Goal: Information Seeking & Learning: Learn about a topic

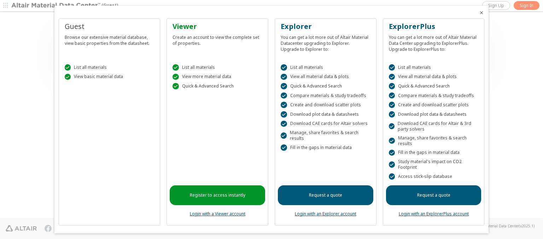
click at [479, 13] on icon "Close" at bounding box center [482, 13] width 6 height 6
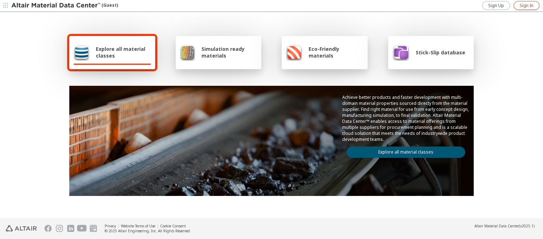
click at [526, 5] on span "Sign In" at bounding box center [527, 6] width 14 height 6
click at [56, 6] on img at bounding box center [56, 5] width 90 height 7
click at [121, 52] on span "Explore all material classes" at bounding box center [123, 52] width 55 height 13
click at [403, 151] on link "Explore all material classes" at bounding box center [405, 152] width 119 height 11
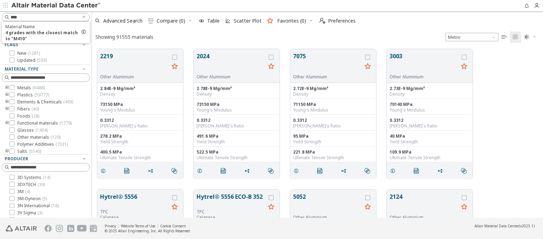
scroll to position [169, 445]
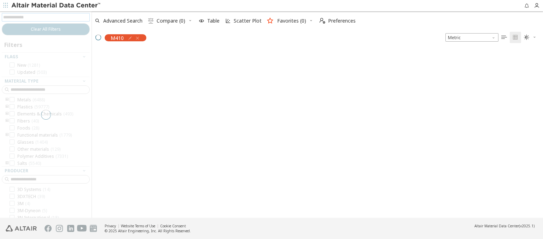
scroll to position [168, 445]
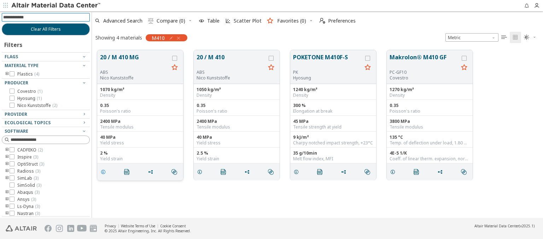
click at [104, 171] on icon "grid" at bounding box center [103, 172] width 6 height 6
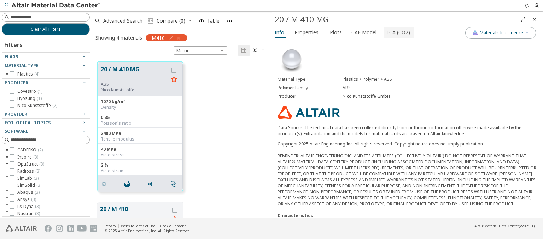
click at [394, 32] on span "LCA (CO2)" at bounding box center [398, 32] width 24 height 11
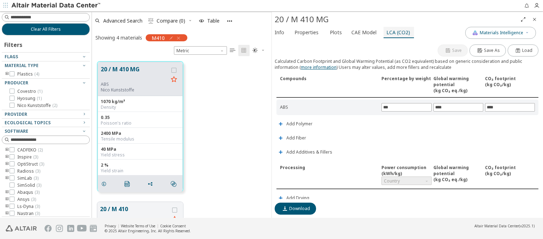
scroll to position [166, 0]
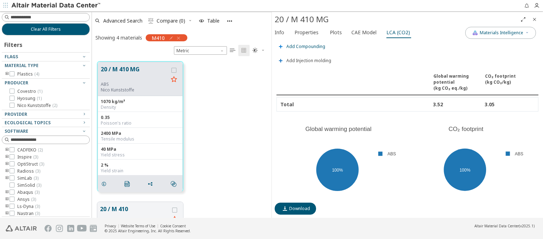
click at [305, 45] on span "Add Compounding" at bounding box center [305, 47] width 39 height 4
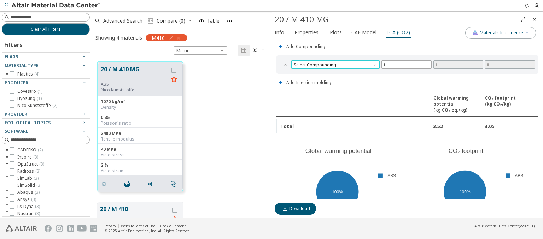
click at [334, 63] on span "Select Compounding" at bounding box center [335, 64] width 88 height 8
click at [334, 71] on span "Screw extruder" at bounding box center [334, 71] width 81 height 5
click at [334, 63] on span "Screw extruder" at bounding box center [335, 64] width 88 height 8
click at [334, 80] on span "Twin screw extruder" at bounding box center [314, 80] width 41 height 6
click at [334, 63] on span "Twin screw extruder" at bounding box center [335, 64] width 88 height 8
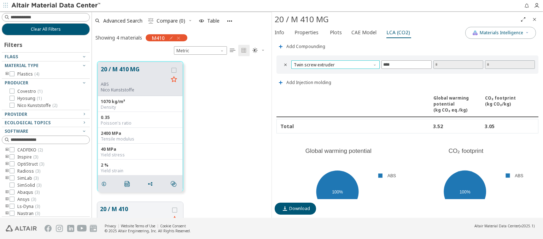
scroll to position [1, 0]
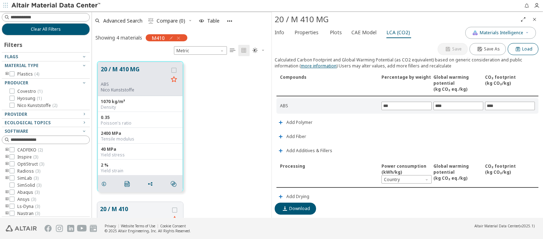
click at [522, 48] on span "Load" at bounding box center [527, 49] width 10 height 6
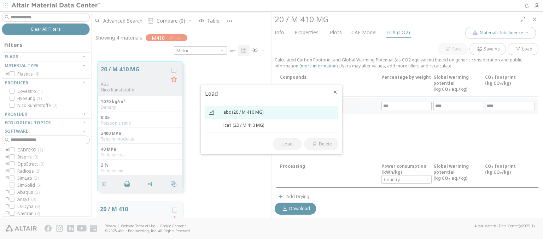
click at [211, 112] on icon at bounding box center [211, 112] width 5 height 5
click at [287, 144] on span "Load" at bounding box center [287, 144] width 10 height 6
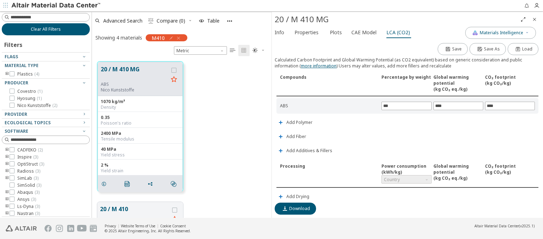
click at [43, 29] on span "Clear All Filters" at bounding box center [46, 30] width 30 height 6
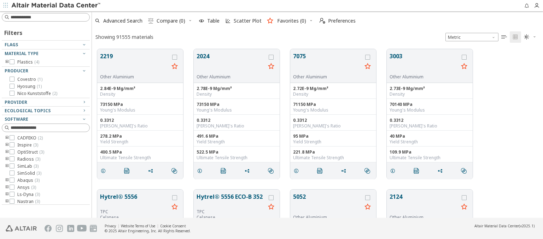
scroll to position [169, 445]
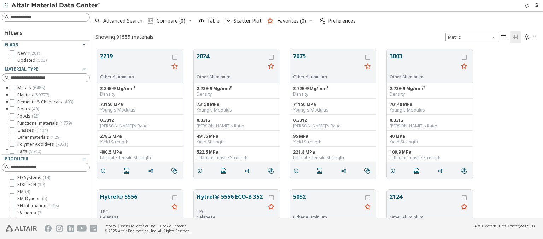
click at [56, 6] on img at bounding box center [56, 5] width 90 height 7
